Goal: Task Accomplishment & Management: Manage account settings

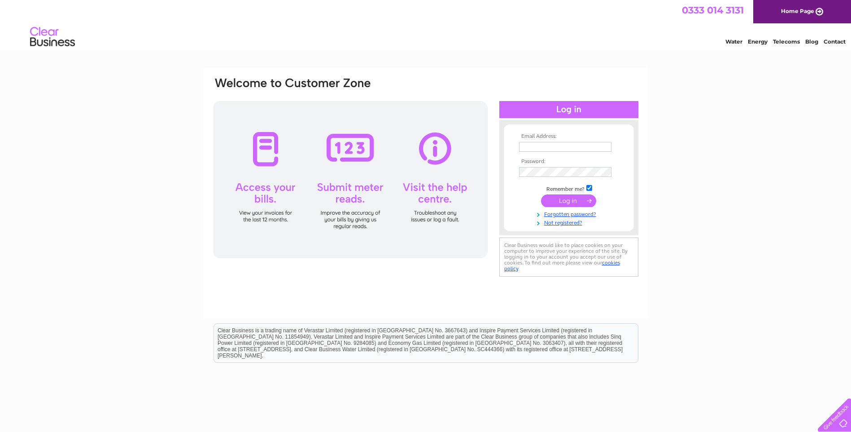
click at [585, 145] on input "text" at bounding box center [565, 147] width 92 height 10
type input "[PERSON_NAME][EMAIL_ADDRESS][DOMAIN_NAME]"
click at [566, 205] on input "submit" at bounding box center [568, 200] width 55 height 13
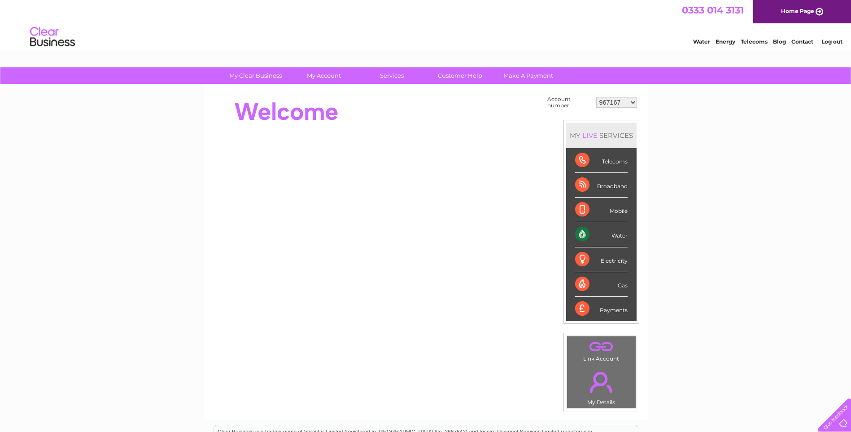
click at [633, 99] on select "967167 967195 967206 967223 967241 967243 967244 967247 967248 967250 969165 98…" at bounding box center [616, 102] width 41 height 11
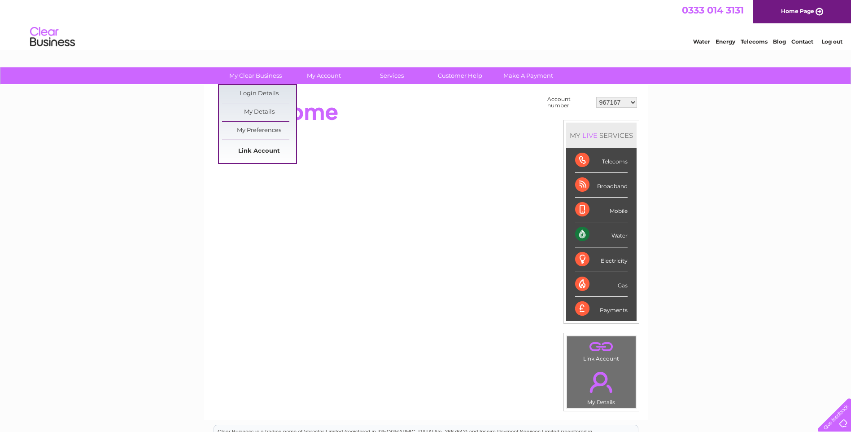
click at [258, 153] on link "Link Account" at bounding box center [259, 151] width 74 height 18
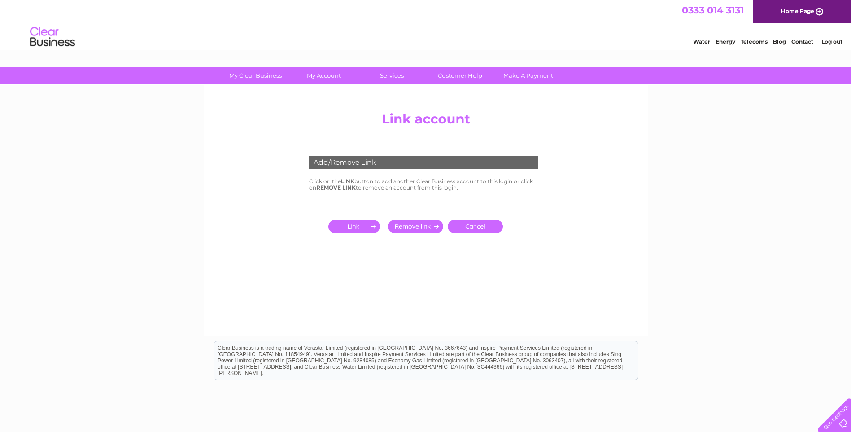
click at [374, 227] on input "submit" at bounding box center [355, 226] width 55 height 13
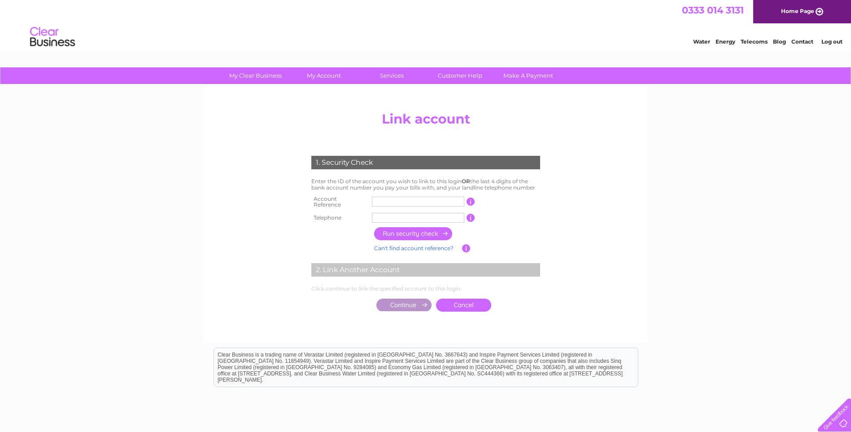
click at [391, 198] on input "text" at bounding box center [418, 201] width 92 height 10
type input "967176"
click at [417, 213] on input "text" at bounding box center [418, 218] width 92 height 10
type input "01414452340"
click at [407, 233] on input "button" at bounding box center [413, 233] width 79 height 13
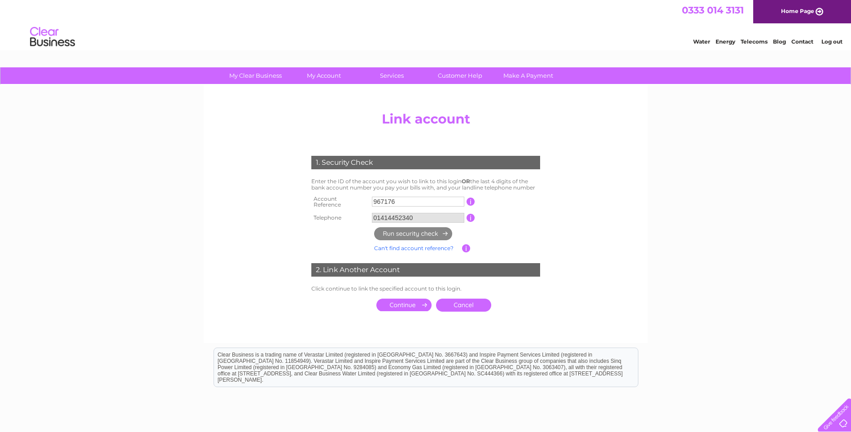
click at [397, 304] on input "submit" at bounding box center [403, 304] width 55 height 13
